Goal: Book appointment/travel/reservation

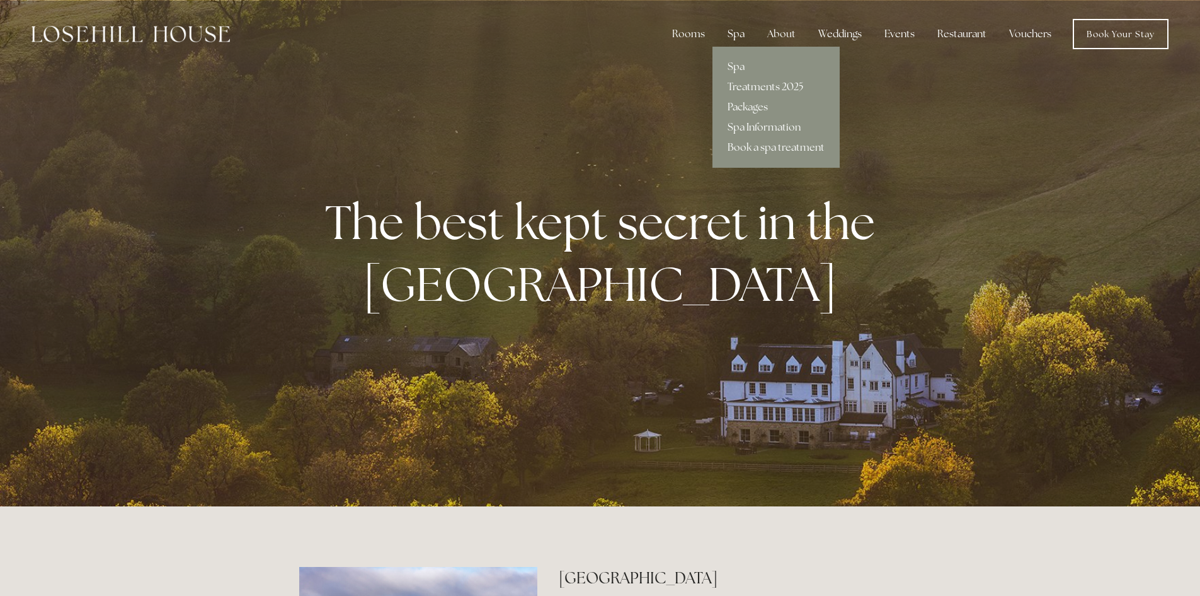
click at [732, 40] on div "Spa" at bounding box center [736, 33] width 37 height 25
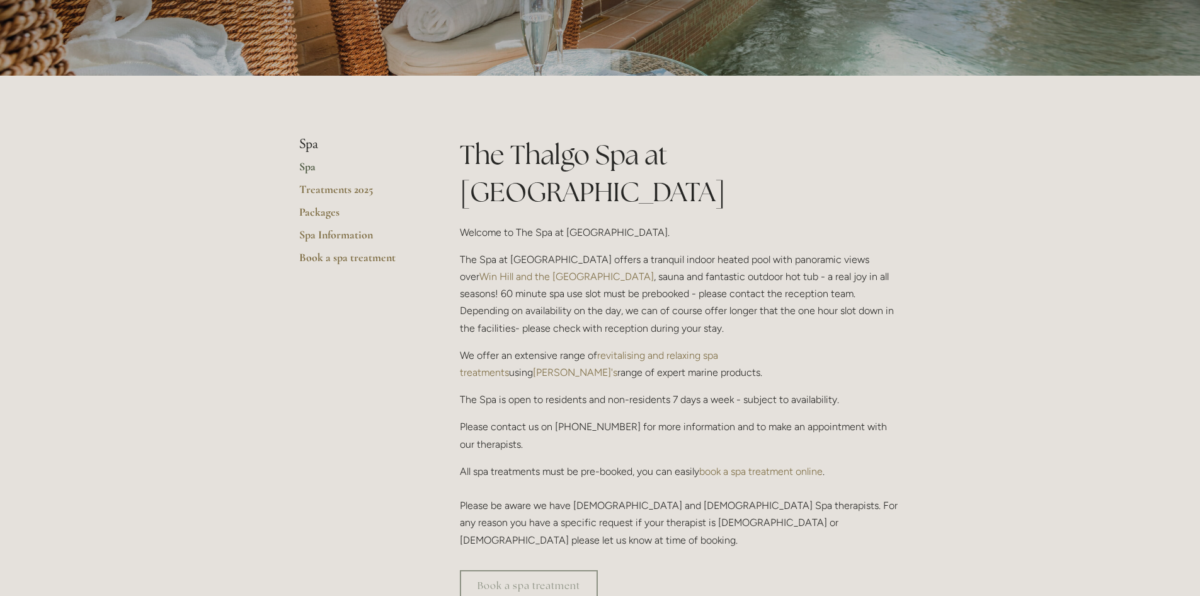
scroll to position [126, 0]
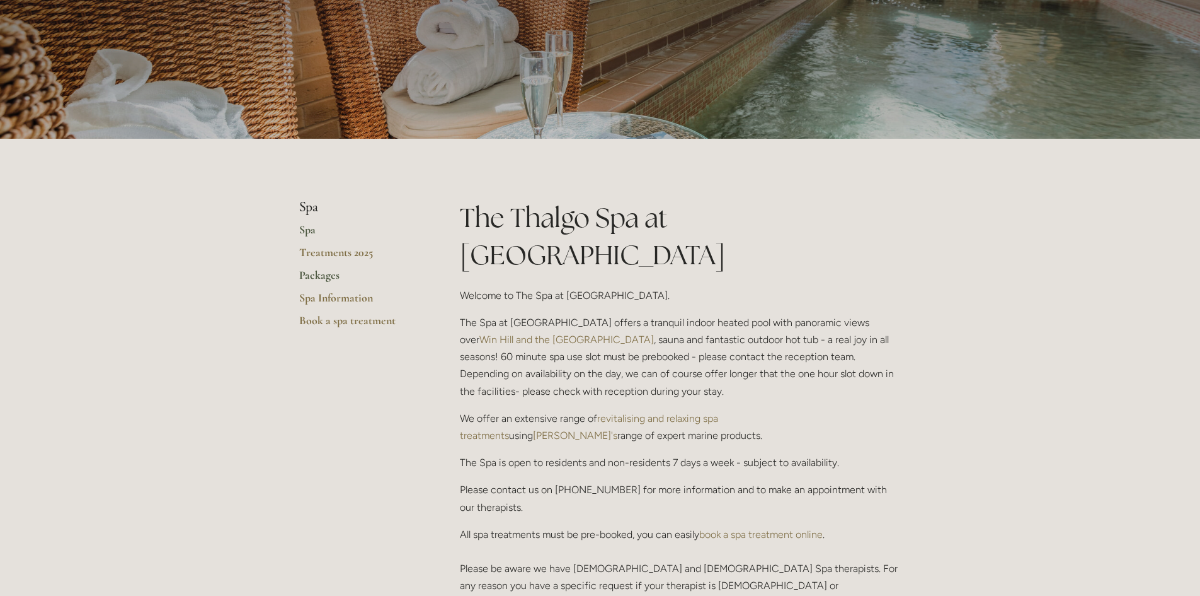
click at [325, 279] on link "Packages" at bounding box center [359, 279] width 120 height 23
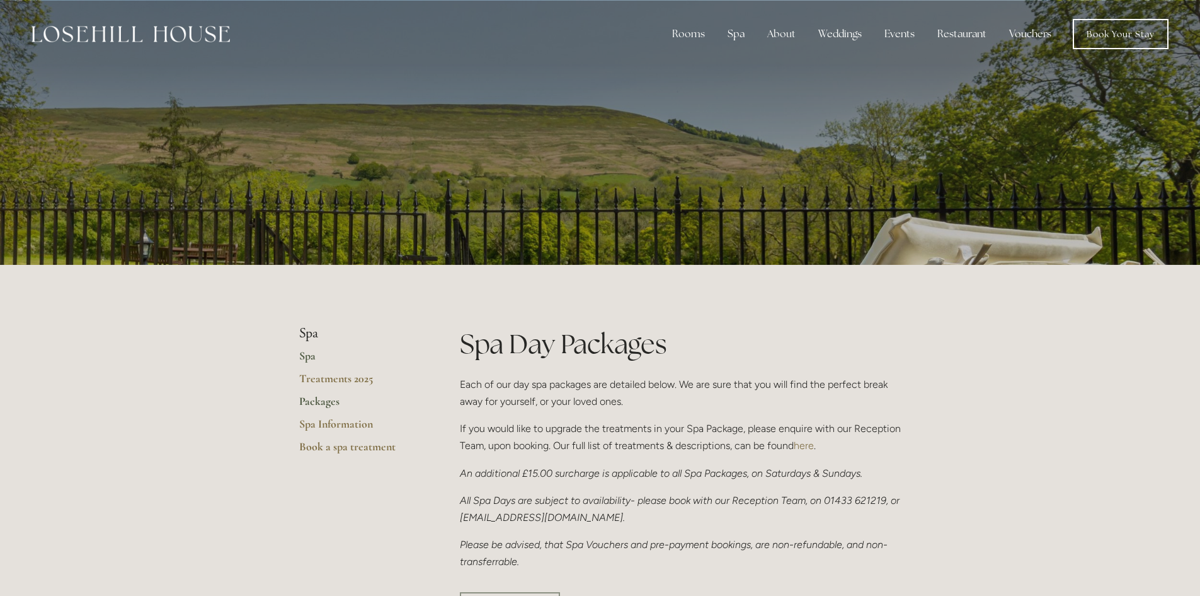
click at [304, 355] on link "Spa" at bounding box center [359, 359] width 120 height 23
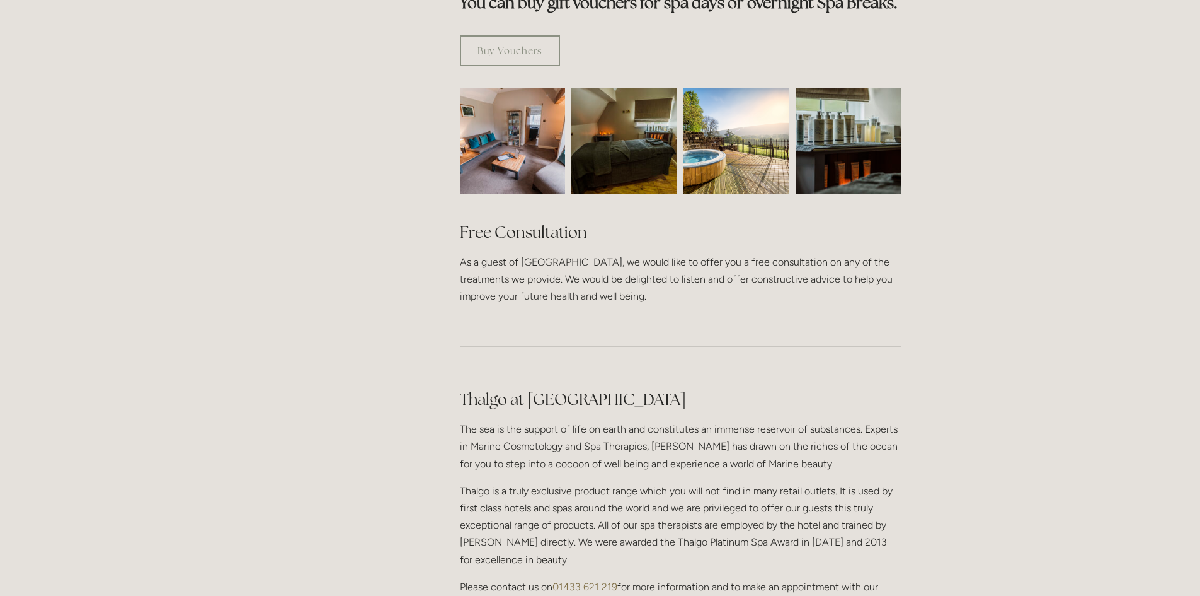
scroll to position [567, 0]
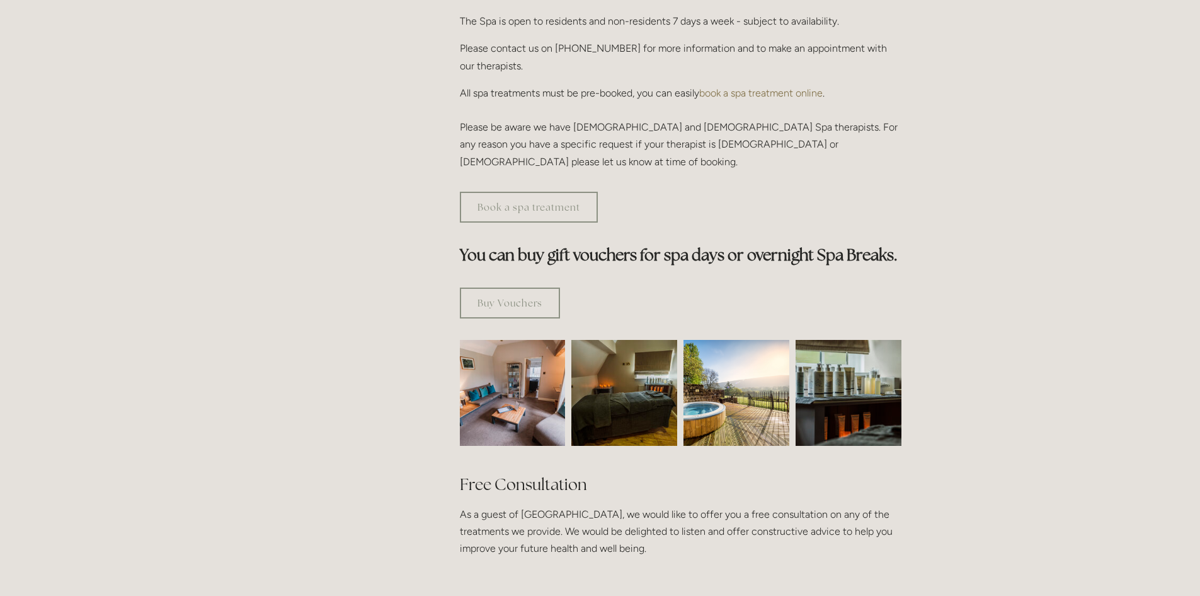
click at [610, 366] on img at bounding box center [624, 393] width 159 height 106
click at [521, 350] on img at bounding box center [513, 393] width 159 height 106
drag, startPoint x: 941, startPoint y: 331, endPoint x: 441, endPoint y: 318, distance: 500.5
click at [441, 318] on div "Rooms Rooms Your Stay Book a stay Offers Spa" at bounding box center [600, 555] width 1200 height 2244
click at [355, 294] on main "Spa Spa Treatments 2025 Packages Spa Information Book a spa treatment The Thalg…" at bounding box center [600, 317] width 643 height 1238
